Goal: Task Accomplishment & Management: Use online tool/utility

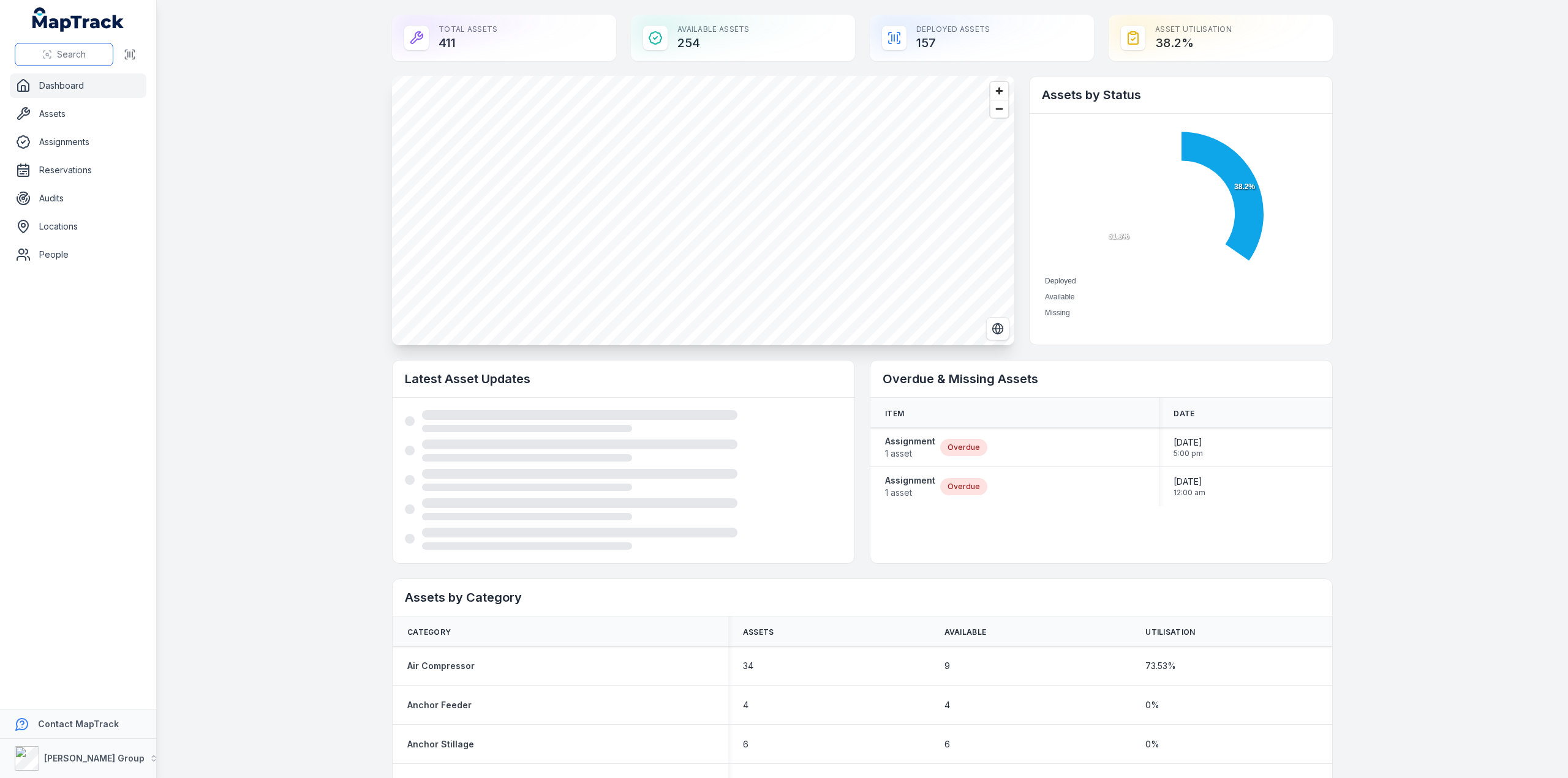
click at [63, 59] on span "Search" at bounding box center [71, 54] width 29 height 12
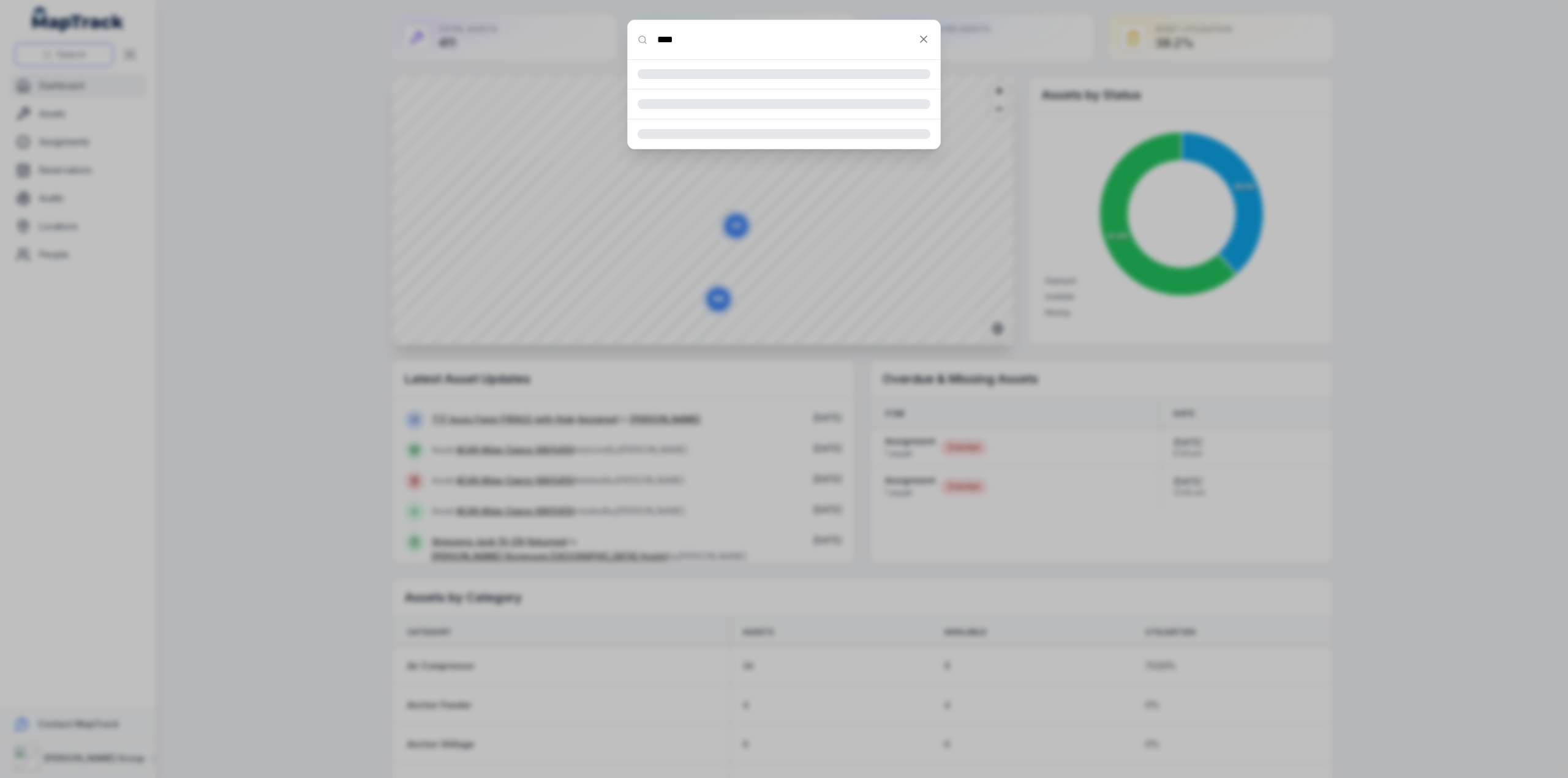
type input "****"
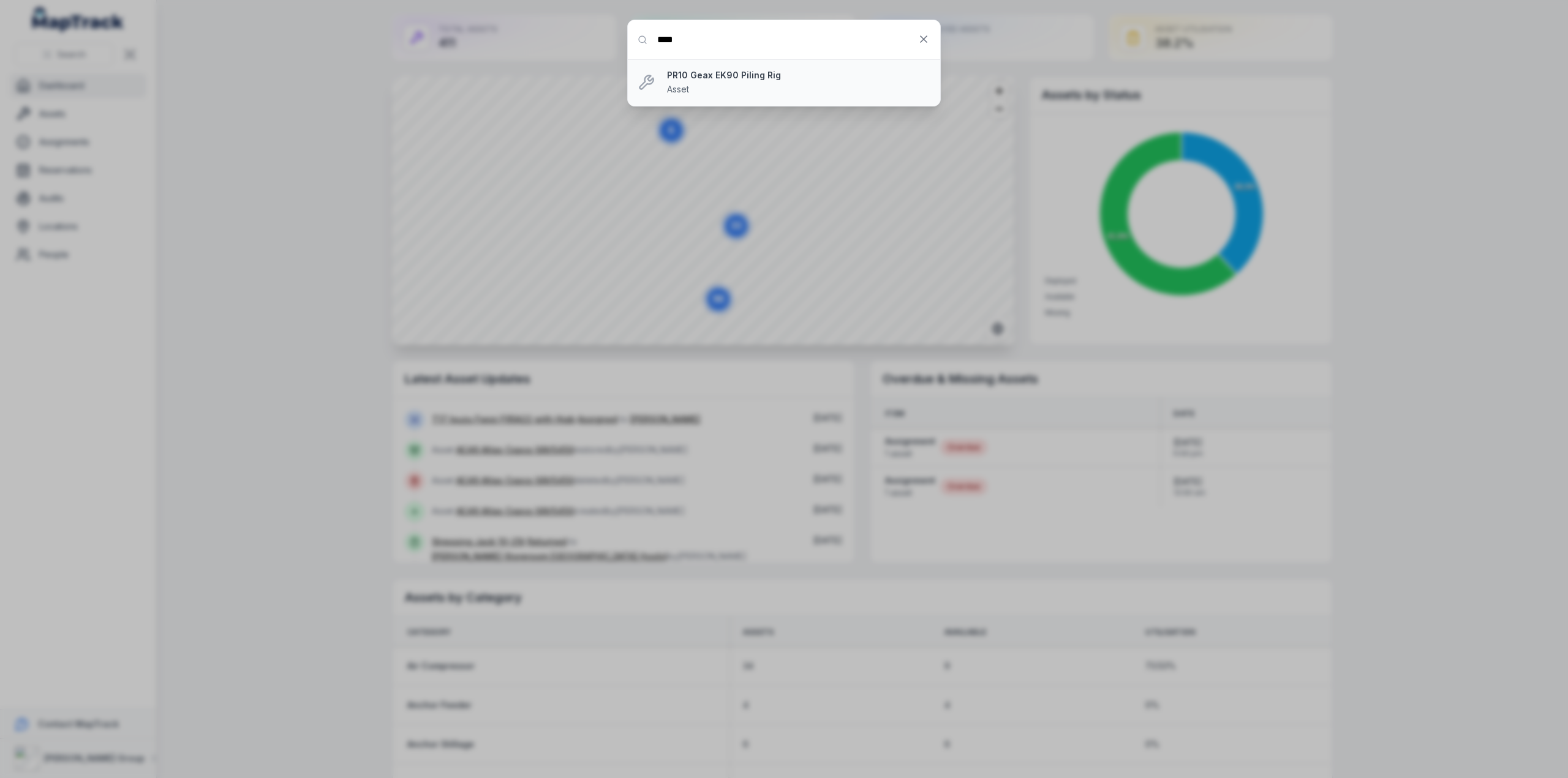
click at [726, 77] on strong "PR10 Geax EK90 Piling Rig" at bounding box center [799, 75] width 264 height 12
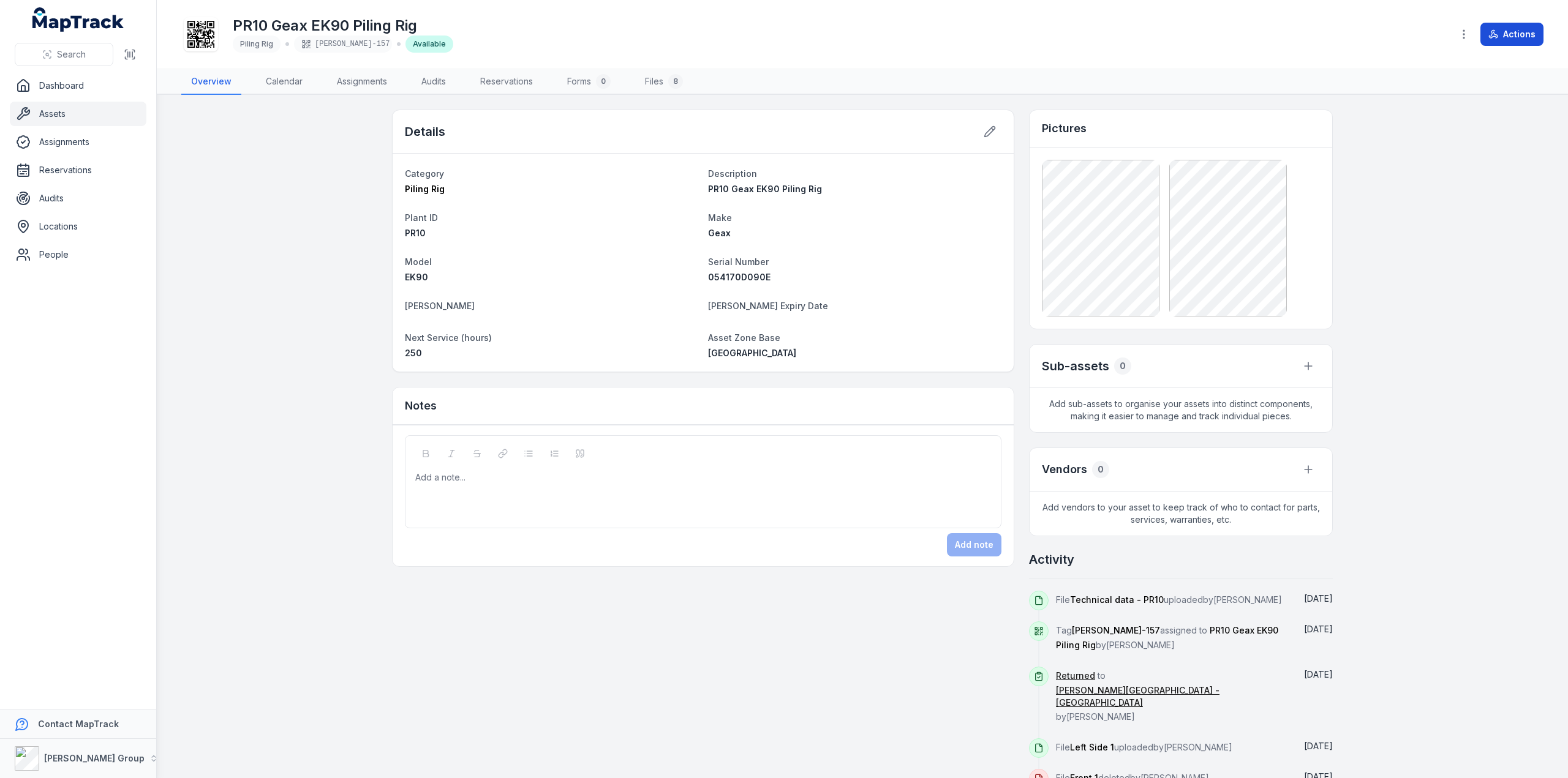
click at [1506, 32] on button "Actions" at bounding box center [1511, 34] width 63 height 23
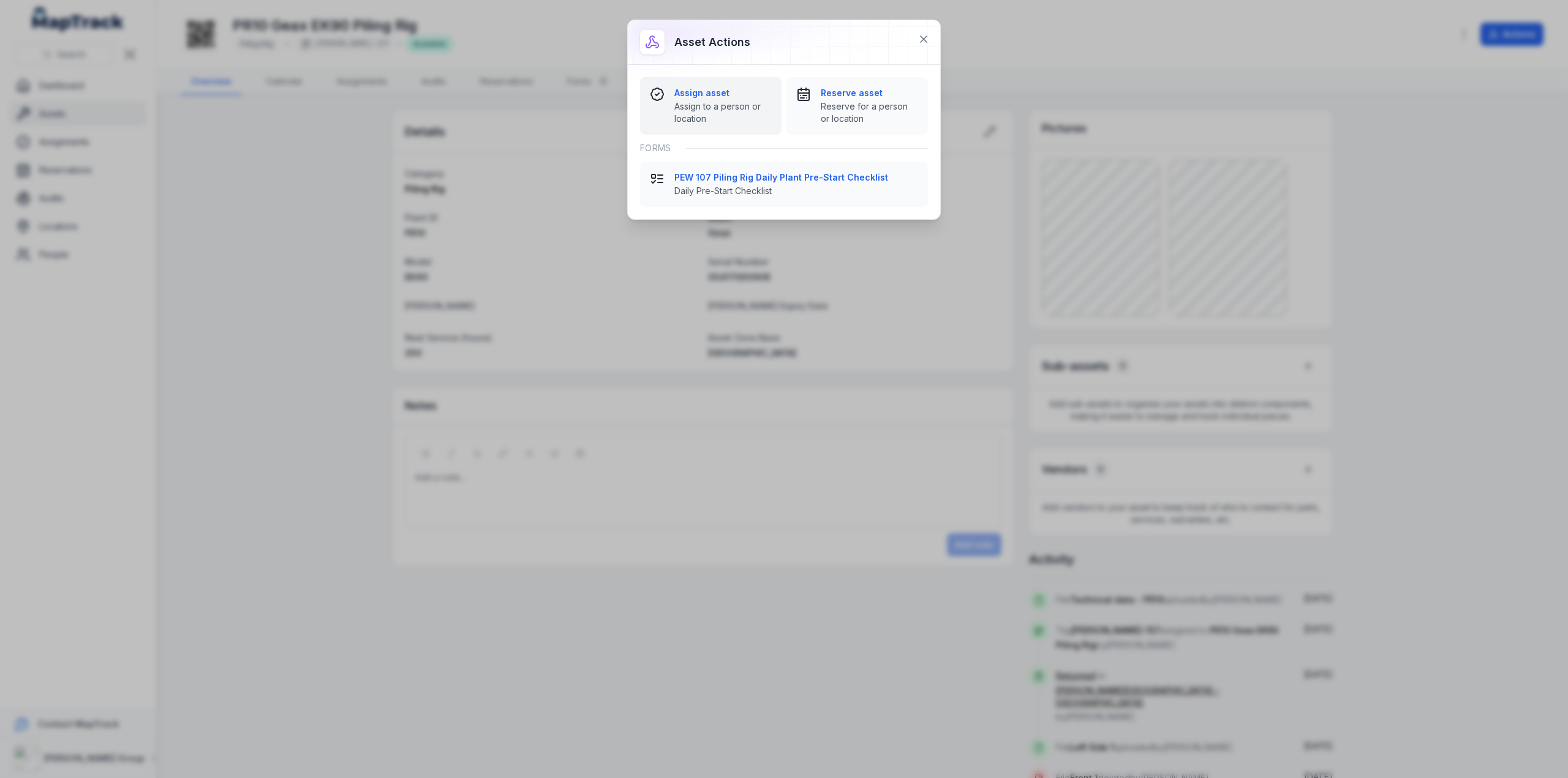
click at [697, 113] on span "Assign to a person or location" at bounding box center [722, 113] width 97 height 25
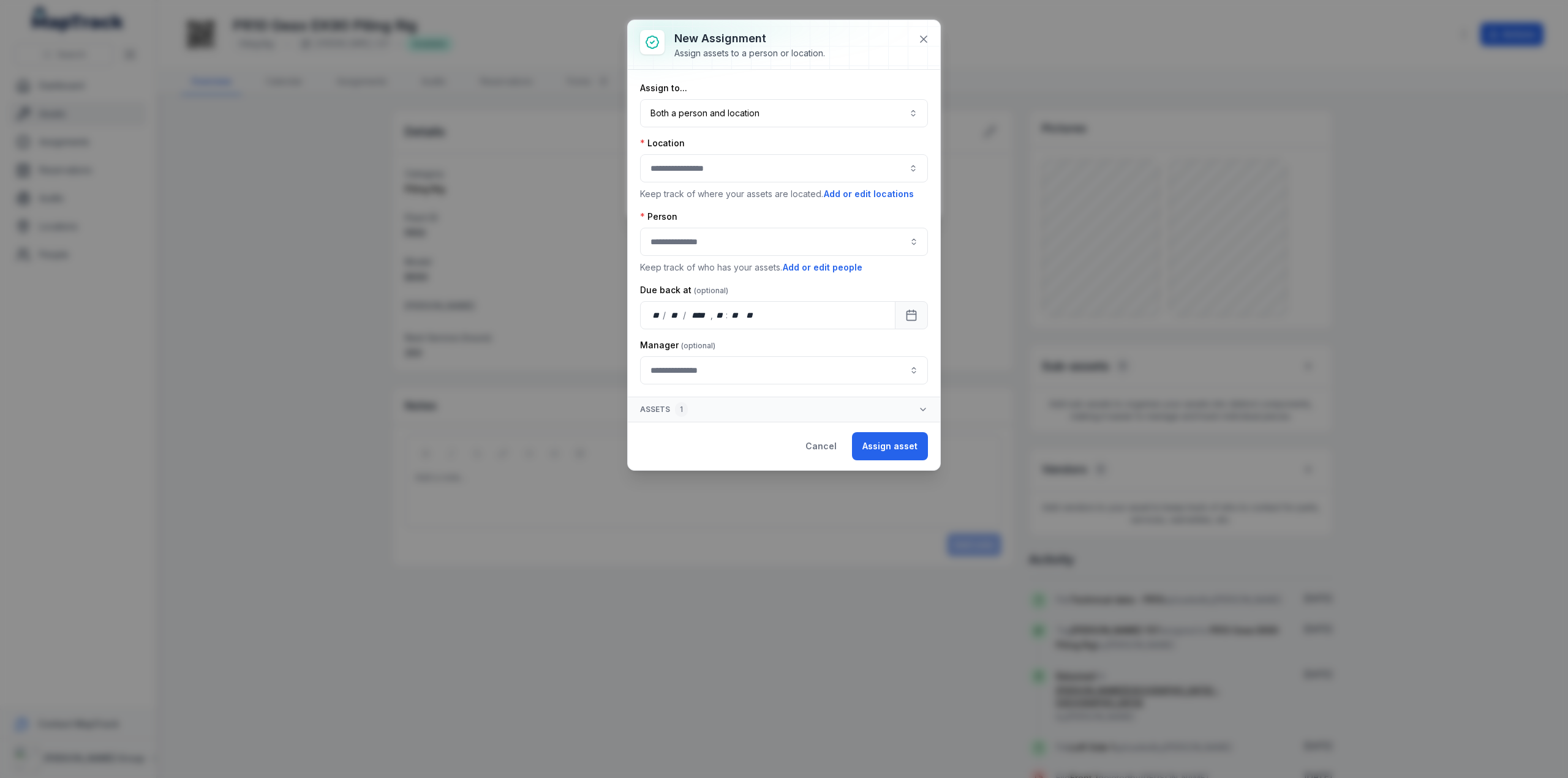
click at [698, 170] on button "button" at bounding box center [784, 169] width 288 height 28
click at [702, 442] on div "Cancel Assign asset" at bounding box center [783, 445] width 313 height 48
click at [820, 447] on button "Cancel" at bounding box center [821, 446] width 52 height 28
